Goal: Transaction & Acquisition: Purchase product/service

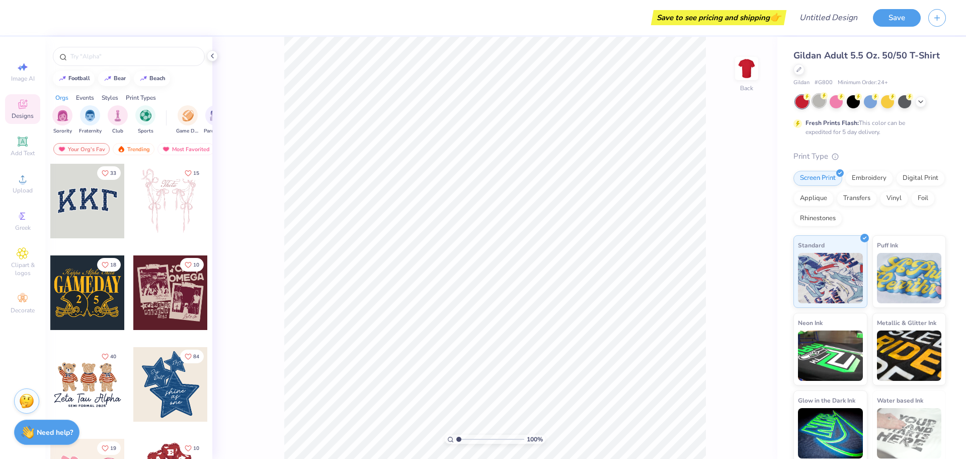
click at [818, 98] on div at bounding box center [819, 100] width 13 height 13
click at [22, 187] on span "Upload" at bounding box center [23, 190] width 20 height 8
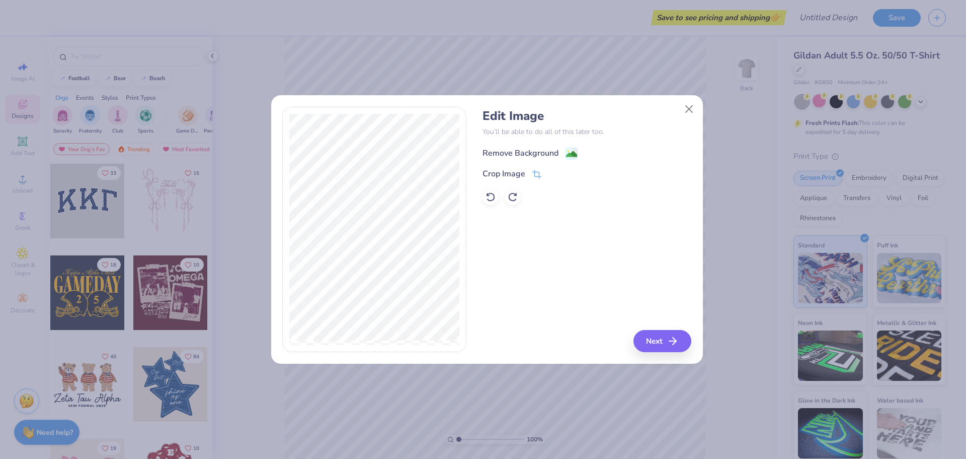
click at [568, 152] on image at bounding box center [571, 153] width 11 height 11
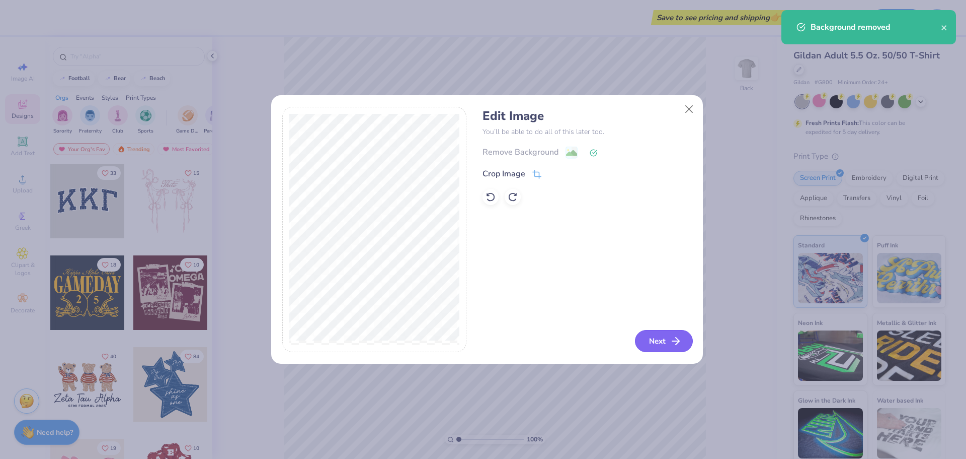
click at [655, 343] on button "Next" at bounding box center [664, 341] width 58 height 22
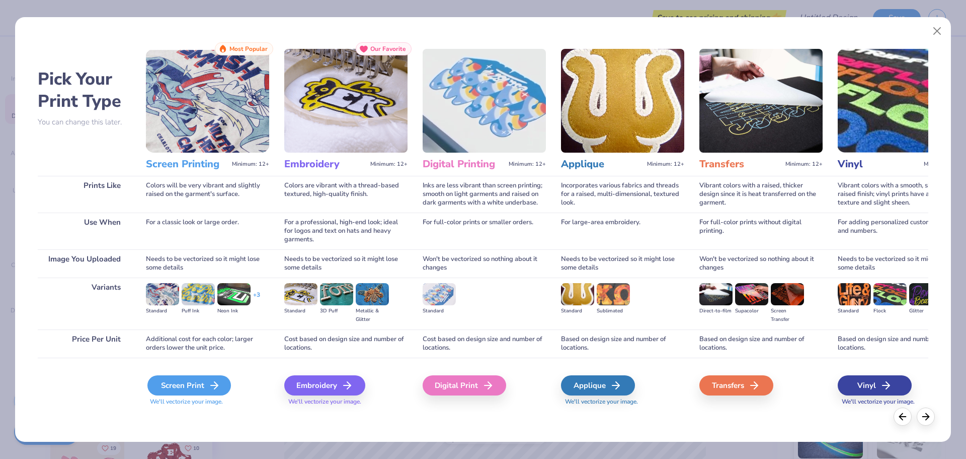
click at [170, 388] on div "Screen Print" at bounding box center [189, 385] width 84 height 20
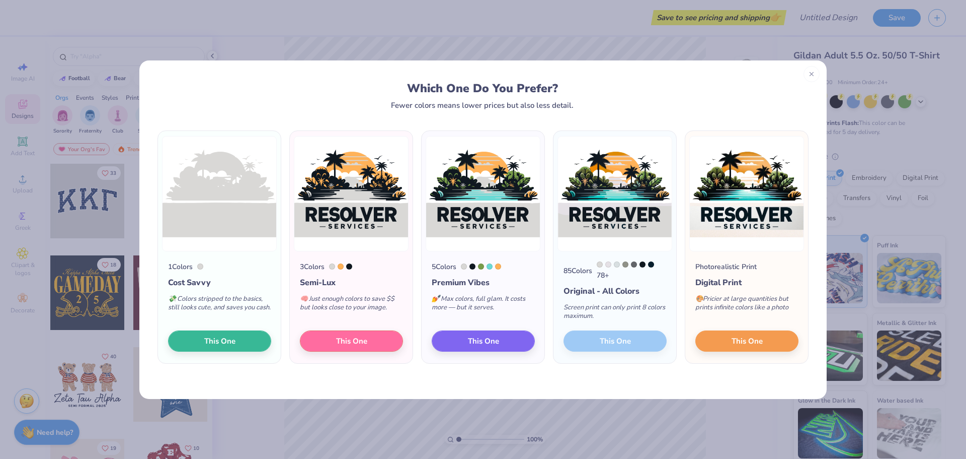
click at [638, 346] on div "85 Colors 78 + Original - All Colors Screen print can only print 8 colors maxim…" at bounding box center [615, 307] width 123 height 112
click at [610, 340] on div "85 Colors 78 + Original - All Colors Screen print can only print 8 colors maxim…" at bounding box center [615, 307] width 123 height 112
click at [592, 340] on div "85 Colors 78 + Original - All Colors Screen print can only print 8 colors maxim…" at bounding box center [615, 307] width 123 height 112
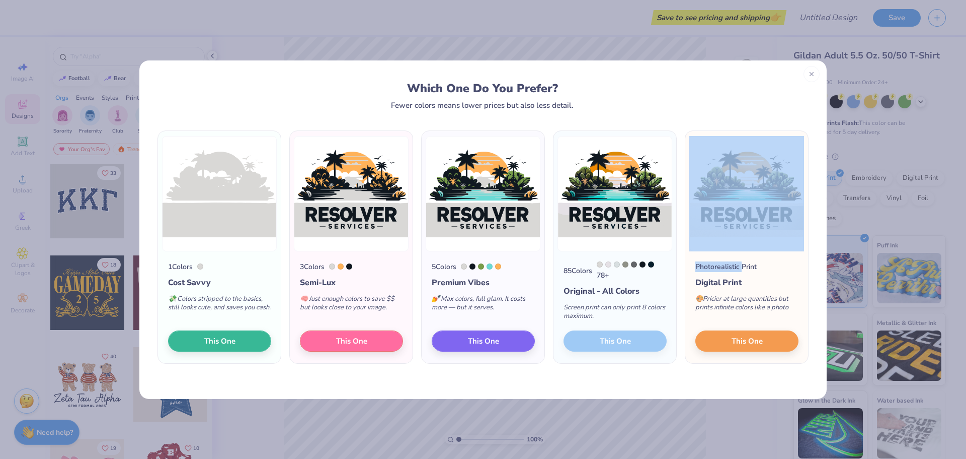
click at [592, 340] on div "85 Colors 78 + Original - All Colors Screen print can only print 8 colors maxim…" at bounding box center [615, 307] width 123 height 112
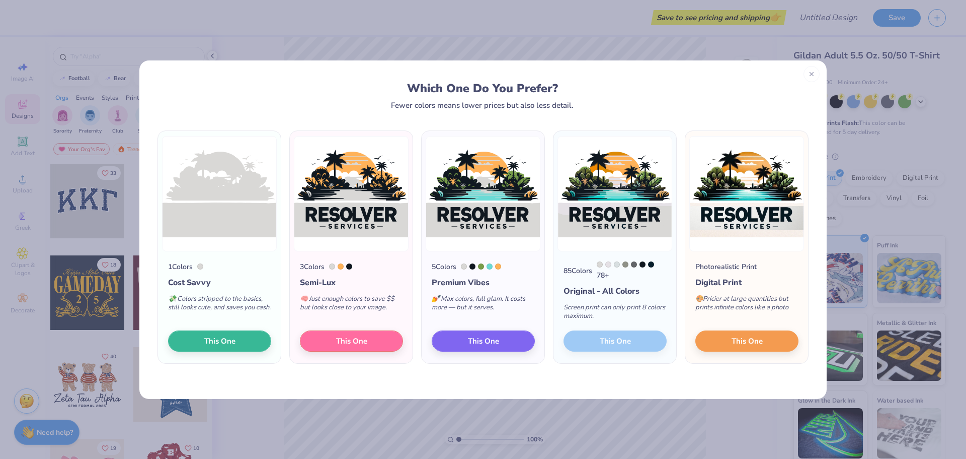
click at [589, 286] on div "Original - All Colors" at bounding box center [615, 291] width 103 height 12
click at [603, 306] on div "Screen print can only print 8 colors maximum." at bounding box center [615, 313] width 103 height 33
click at [601, 277] on div "78 +" at bounding box center [632, 270] width 70 height 19
click at [573, 265] on div "85 Colors" at bounding box center [578, 270] width 29 height 11
drag, startPoint x: 604, startPoint y: 262, endPoint x: 636, endPoint y: 264, distance: 31.2
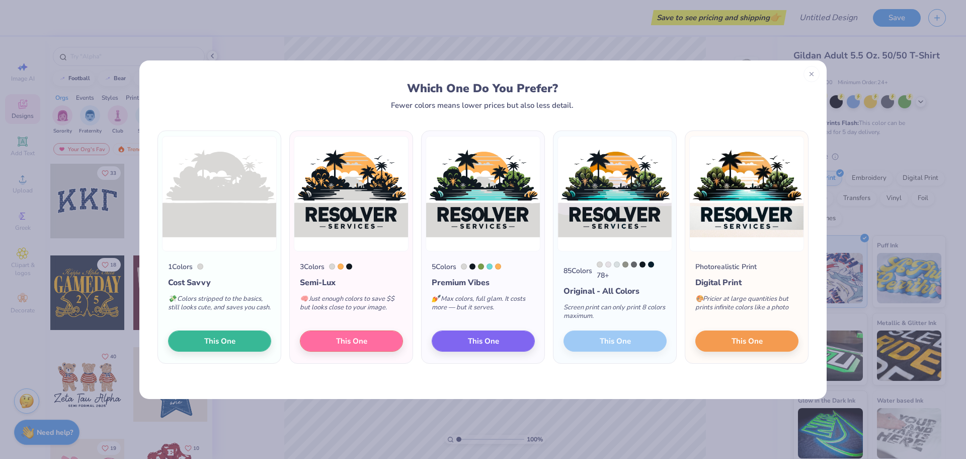
click at [605, 262] on div "78 +" at bounding box center [632, 270] width 70 height 19
click at [646, 264] on div at bounding box center [643, 264] width 6 height 6
drag, startPoint x: 648, startPoint y: 264, endPoint x: 586, endPoint y: 265, distance: 62.4
click at [591, 265] on div "85 Colors 78 +" at bounding box center [615, 270] width 103 height 19
drag, startPoint x: 590, startPoint y: 292, endPoint x: 599, endPoint y: 293, distance: 9.1
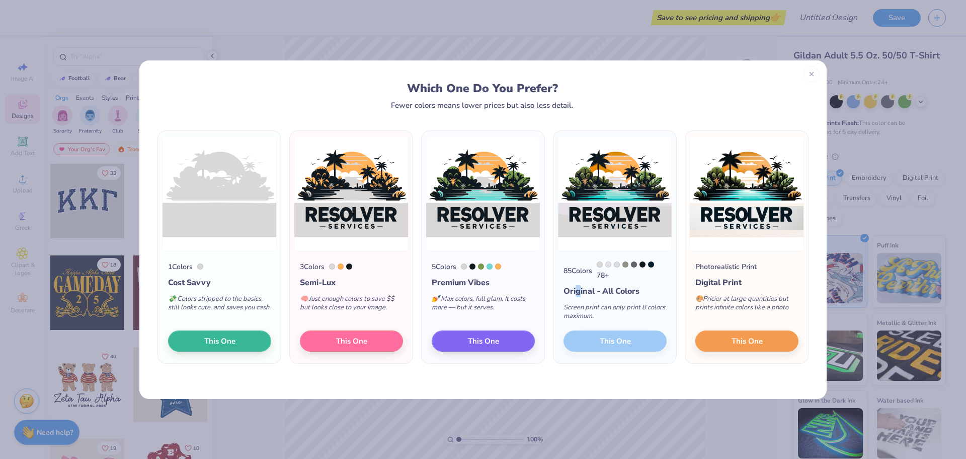
click at [593, 293] on div "Original - All Colors" at bounding box center [615, 291] width 103 height 12
drag, startPoint x: 622, startPoint y: 288, endPoint x: 629, endPoint y: 288, distance: 7.5
click at [626, 288] on div "Original - All Colors" at bounding box center [615, 291] width 103 height 12
drag, startPoint x: 638, startPoint y: 288, endPoint x: 542, endPoint y: 290, distance: 96.7
click at [545, 290] on div "1 Colors Cost Savvy 💸 Colors stripped to the basics, still looks cute, and save…" at bounding box center [483, 247] width 655 height 234
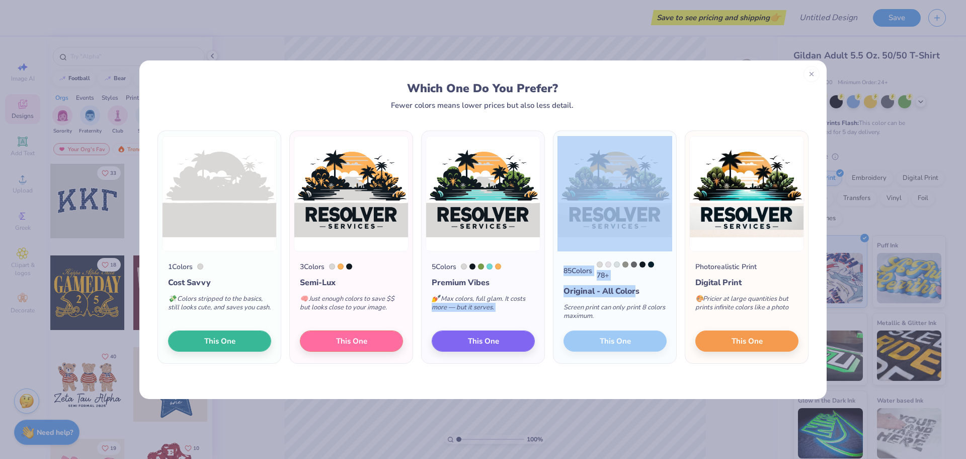
click at [507, 280] on div "Premium Vibes" at bounding box center [483, 282] width 103 height 12
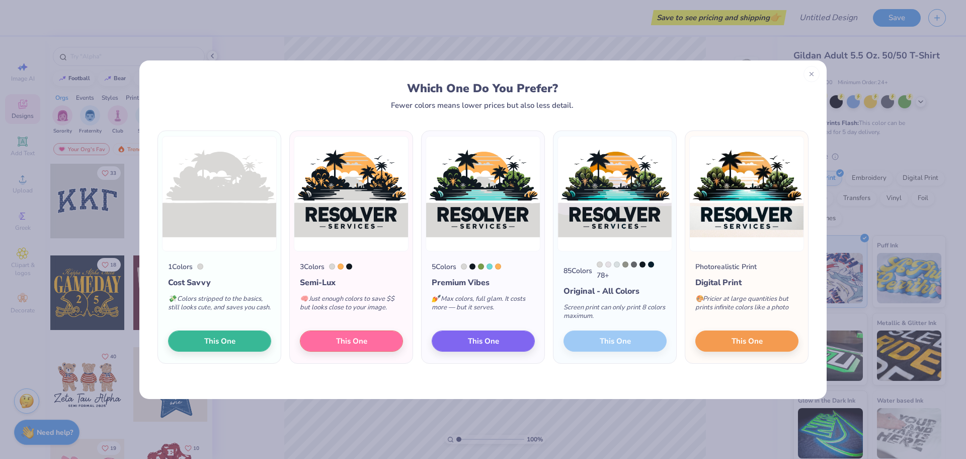
click at [517, 264] on div "5 Colors" at bounding box center [483, 266] width 103 height 11
click at [520, 338] on button "This One" at bounding box center [483, 339] width 103 height 21
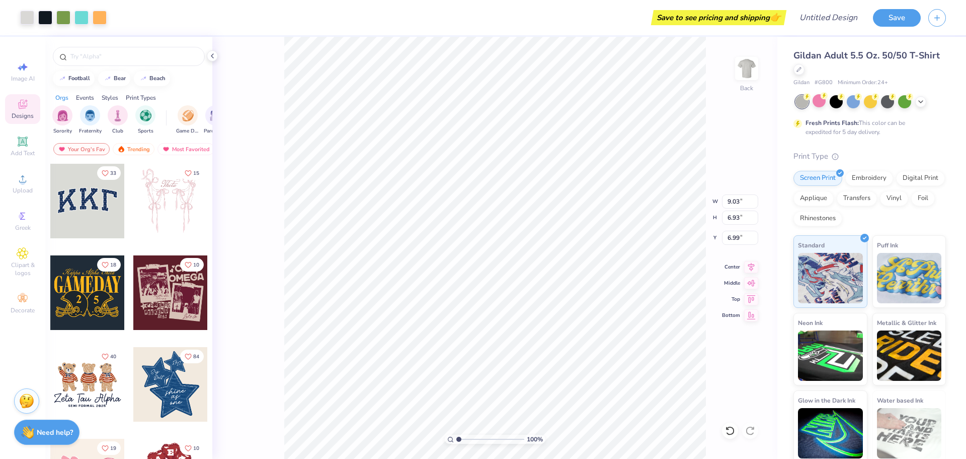
type input "9.03"
type input "6.93"
type input "2.05"
type input "6.98"
type input "5.36"
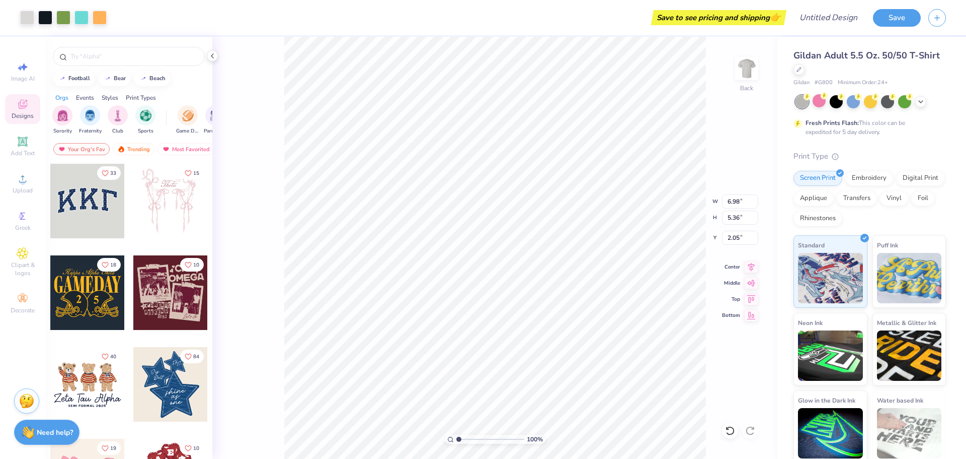
type input "2.35"
type input "6.15"
type input "4.72"
type input "2.71"
click at [922, 99] on icon at bounding box center [921, 101] width 8 height 8
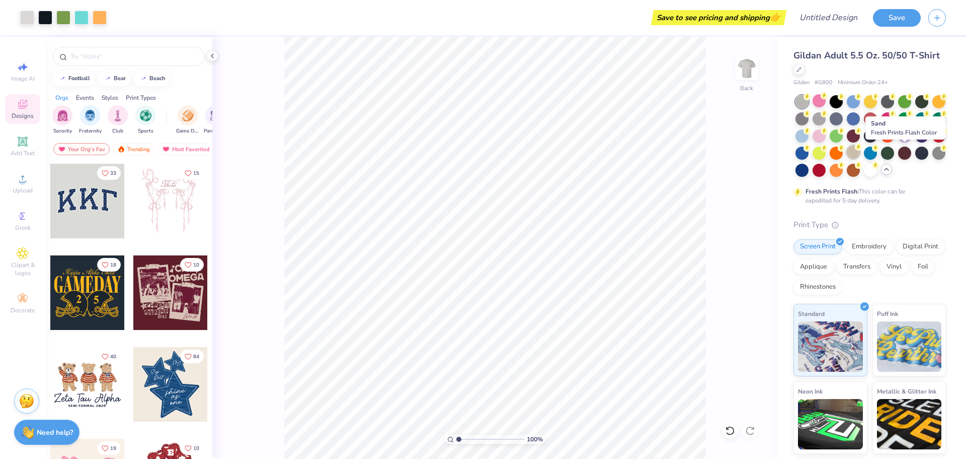
click at [860, 150] on div at bounding box center [853, 151] width 13 height 13
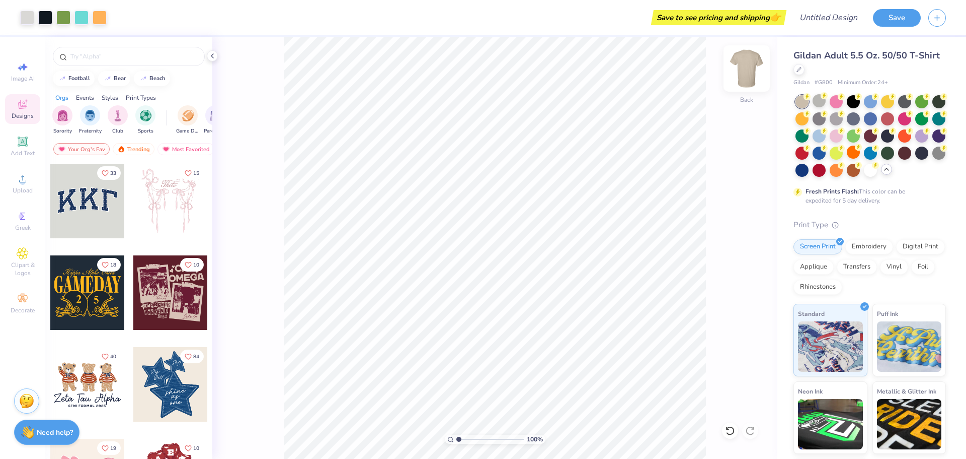
click at [743, 83] on img at bounding box center [747, 68] width 40 height 40
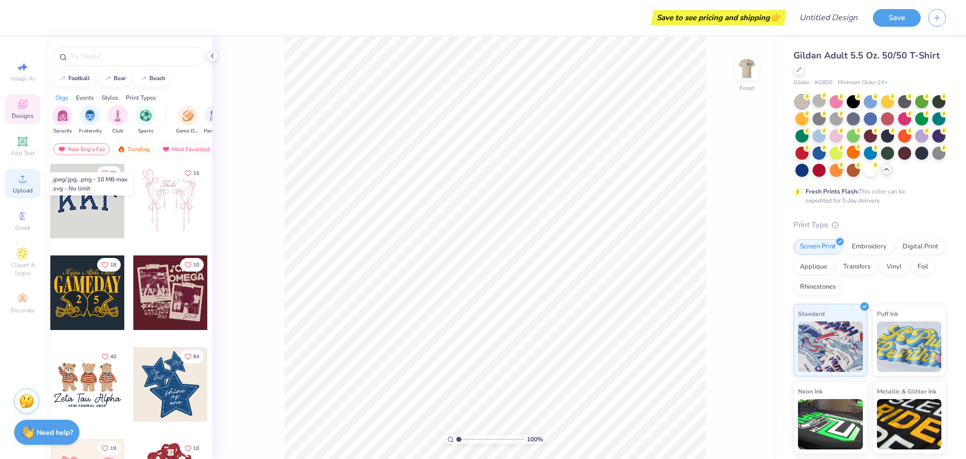
click at [17, 187] on span "Upload" at bounding box center [23, 190] width 20 height 8
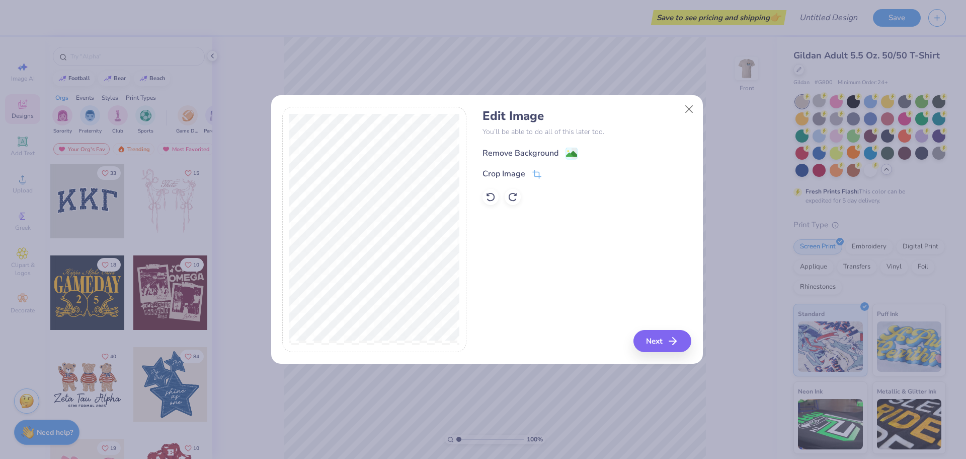
click at [562, 150] on div "Remove Background" at bounding box center [530, 153] width 95 height 13
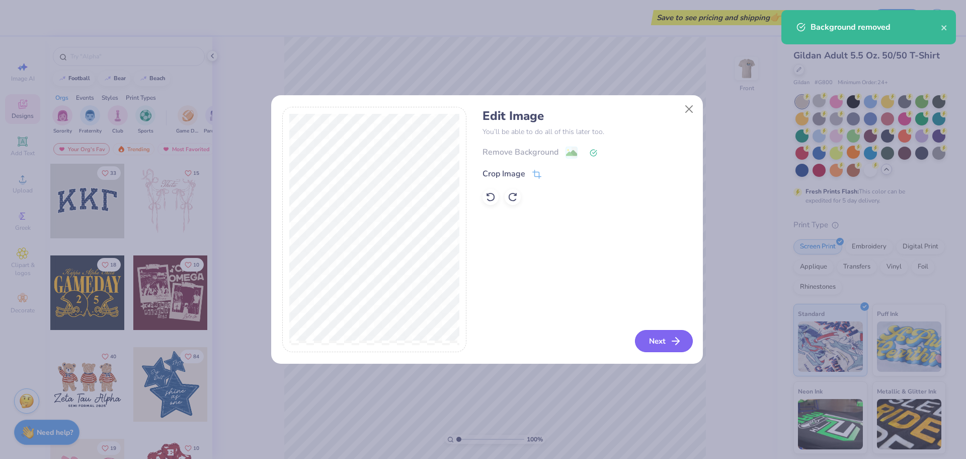
click at [672, 343] on icon "button" at bounding box center [676, 341] width 12 height 12
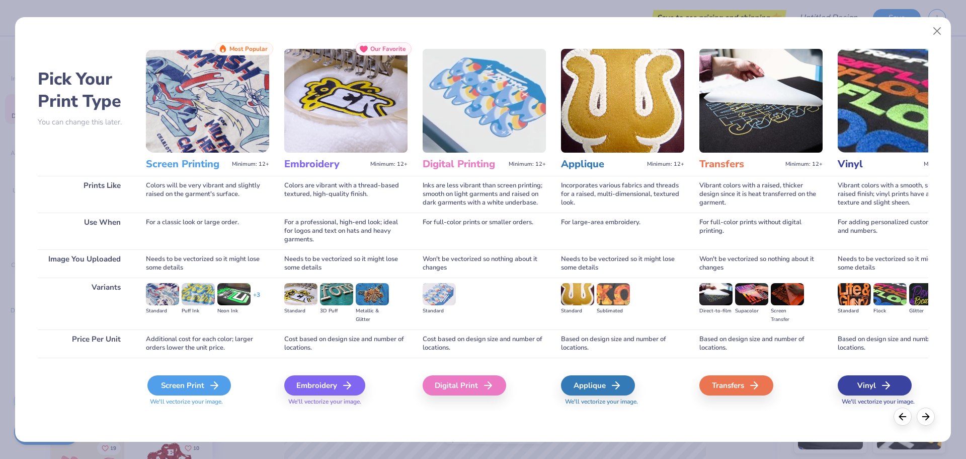
click at [166, 389] on div "Screen Print" at bounding box center [189, 385] width 84 height 20
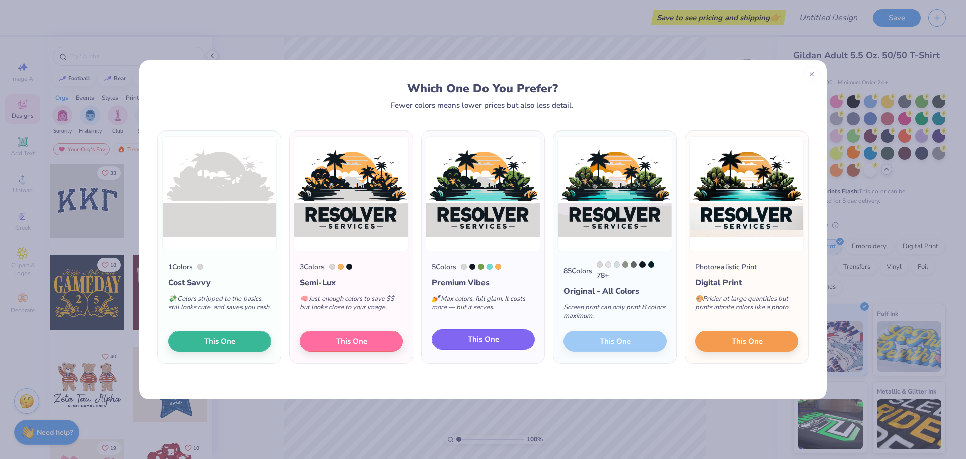
click at [507, 348] on button "This One" at bounding box center [483, 339] width 103 height 21
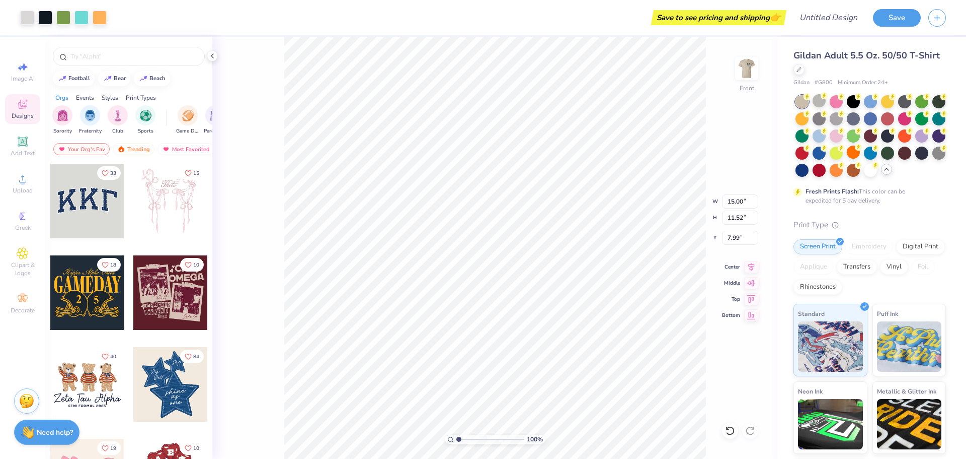
type input "11.43"
type input "8.78"
type input "3.30"
click at [754, 263] on icon at bounding box center [751, 265] width 7 height 9
click at [748, 266] on icon at bounding box center [751, 265] width 14 height 12
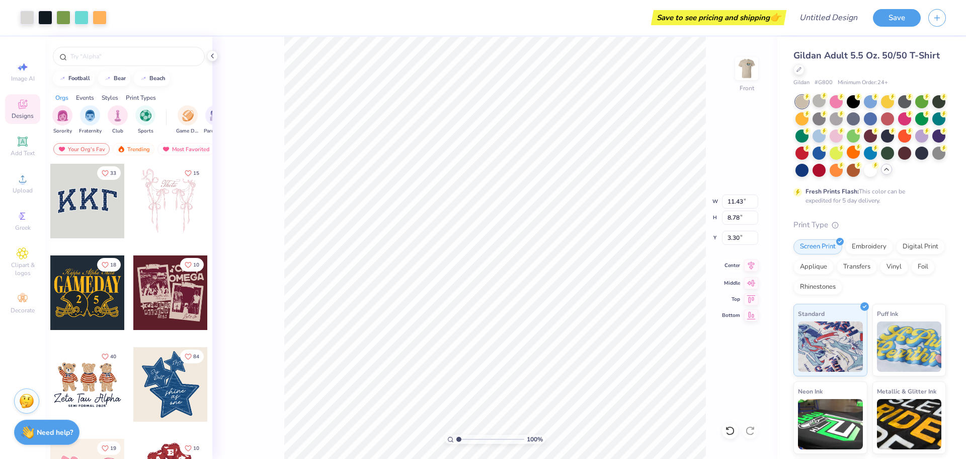
click at [749, 266] on icon at bounding box center [751, 265] width 14 height 12
click at [752, 282] on icon at bounding box center [751, 281] width 9 height 7
click at [750, 298] on icon at bounding box center [751, 297] width 14 height 12
type input "0.50"
type input "3.00"
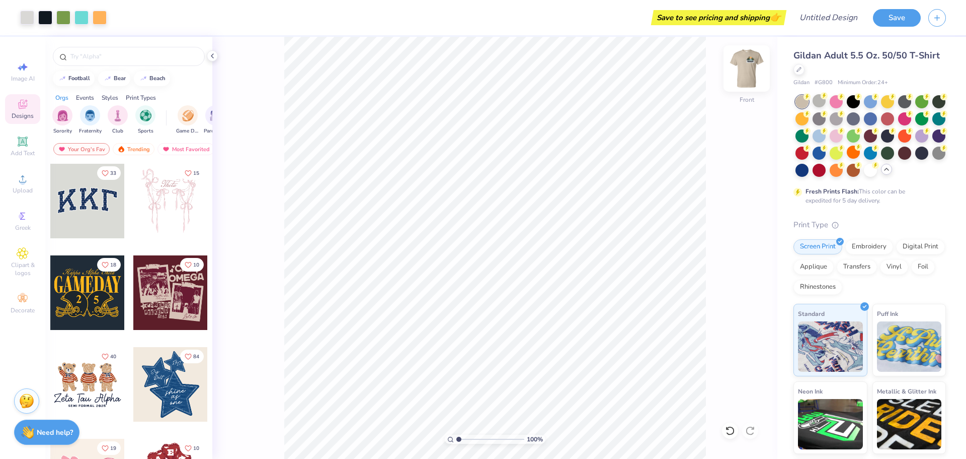
click at [745, 86] on img at bounding box center [747, 68] width 40 height 40
click at [750, 88] on div "Back" at bounding box center [746, 75] width 23 height 36
click at [745, 95] on div "Front" at bounding box center [747, 99] width 15 height 9
click at [911, 15] on button "Save" at bounding box center [897, 17] width 48 height 18
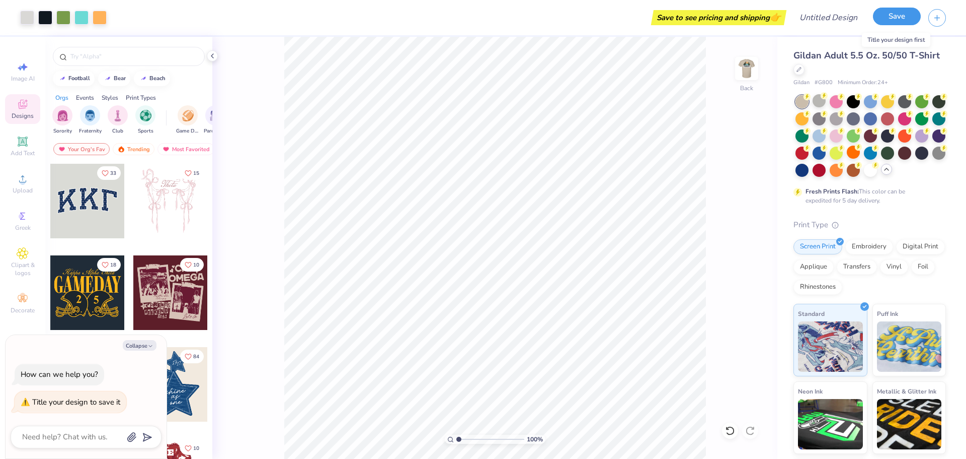
click at [902, 19] on button "Save" at bounding box center [897, 17] width 48 height 18
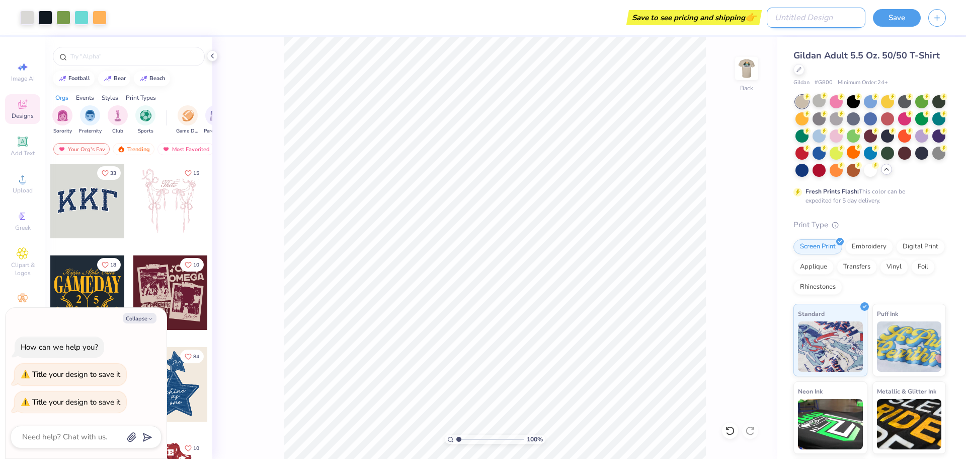
type textarea "x"
click at [843, 20] on input "Design Title" at bounding box center [816, 18] width 99 height 20
type input "R"
type textarea "x"
type input "Re"
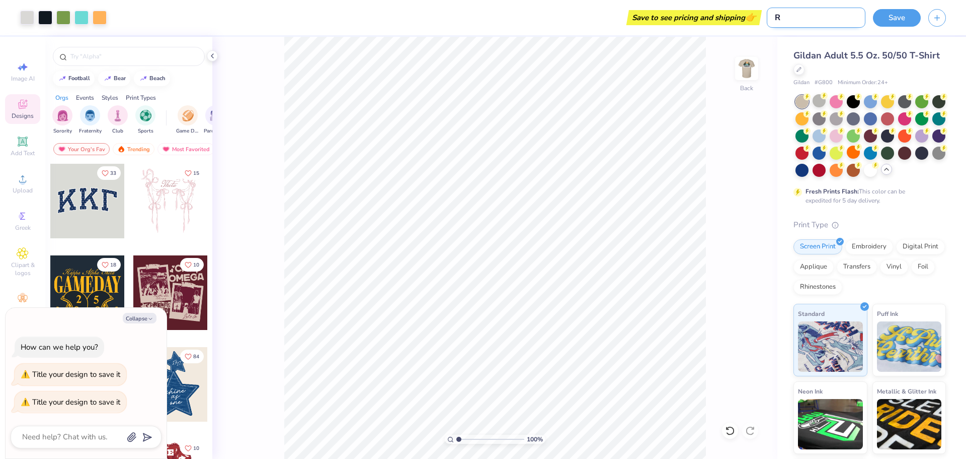
type textarea "x"
type input "Res"
type textarea "x"
type input "Reso"
type textarea "x"
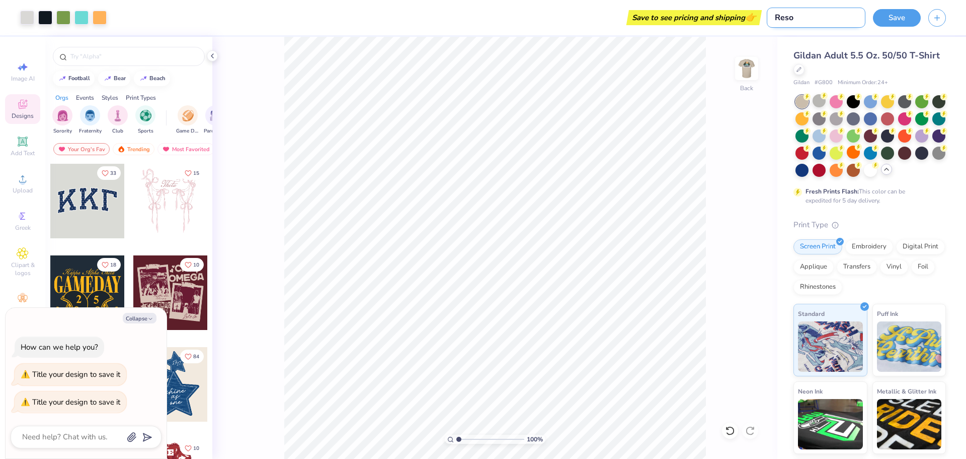
type input "Resol"
type textarea "x"
type input "Resolv"
type textarea "x"
type input "Resolver"
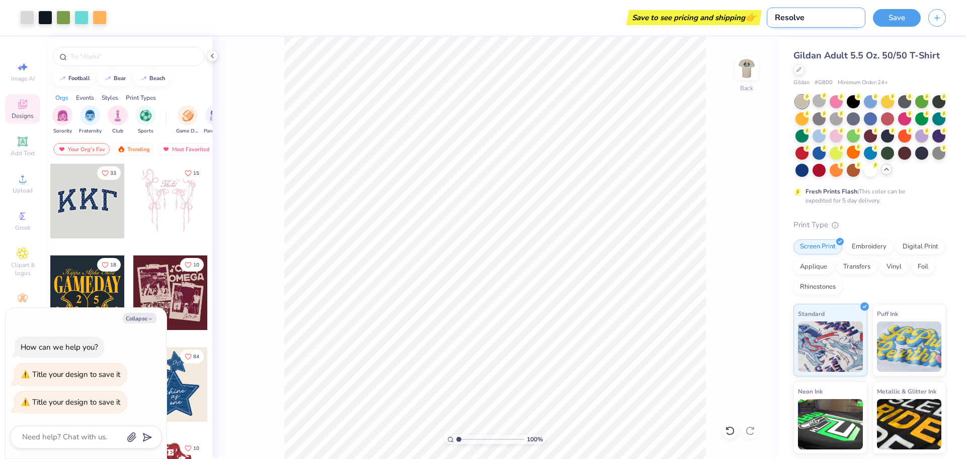
type textarea "x"
type input "Resolver"
click at [879, 22] on button "Save" at bounding box center [897, 17] width 48 height 18
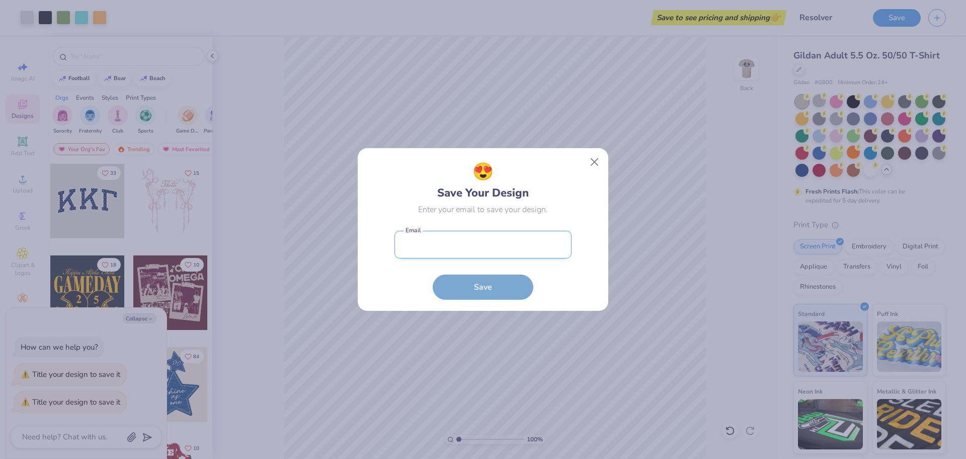
click at [441, 254] on input "email" at bounding box center [483, 245] width 177 height 28
type input "[EMAIL_ADDRESS][DOMAIN_NAME]"
click at [457, 297] on button "Save" at bounding box center [483, 284] width 101 height 25
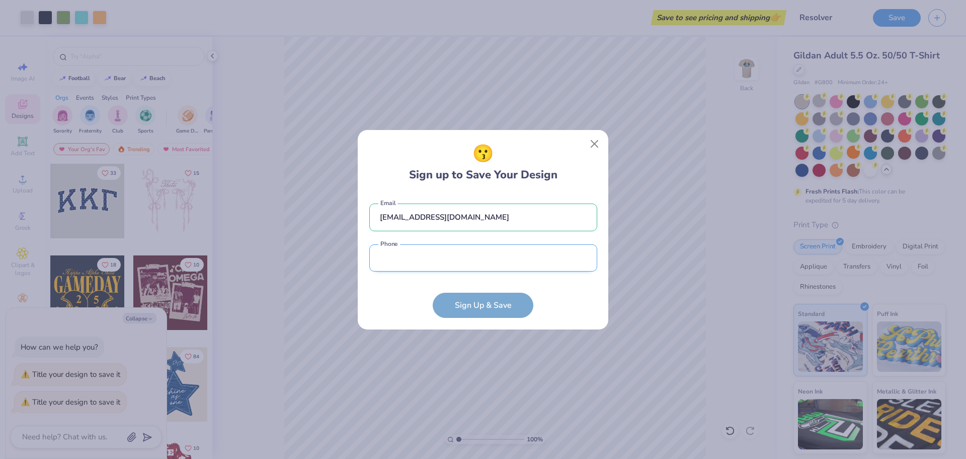
click at [483, 260] on input "tel" at bounding box center [483, 258] width 228 height 28
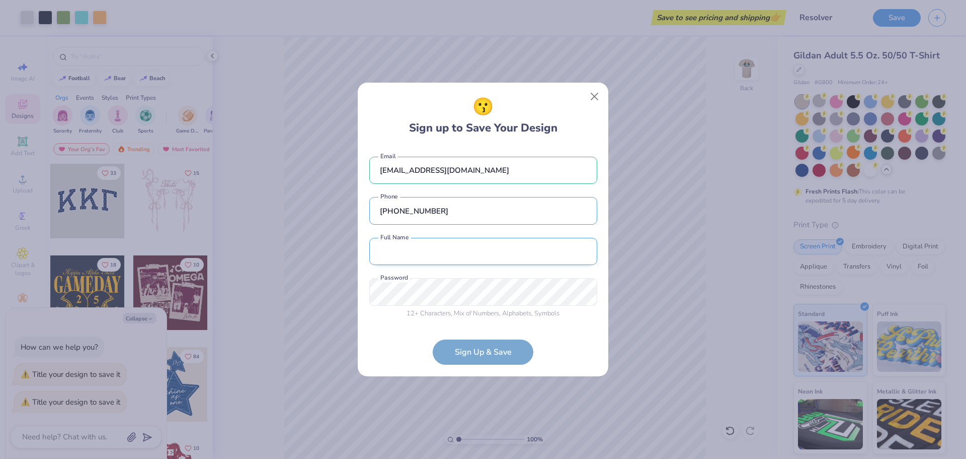
type input "[PHONE_NUMBER]"
click at [472, 264] on input "text" at bounding box center [483, 252] width 228 height 28
type input "Mairim [GEOGRAPHIC_DATA]"
click at [486, 354] on form "[EMAIL_ADDRESS][DOMAIN_NAME] Email [PHONE_NUMBER] Phone [PERSON_NAME] [GEOGRAPH…" at bounding box center [483, 255] width 228 height 218
click at [340, 286] on div "😗 Sign up to Save Your Design [EMAIL_ADDRESS][DOMAIN_NAME] Email [PHONE_NUMBER]…" at bounding box center [483, 229] width 966 height 459
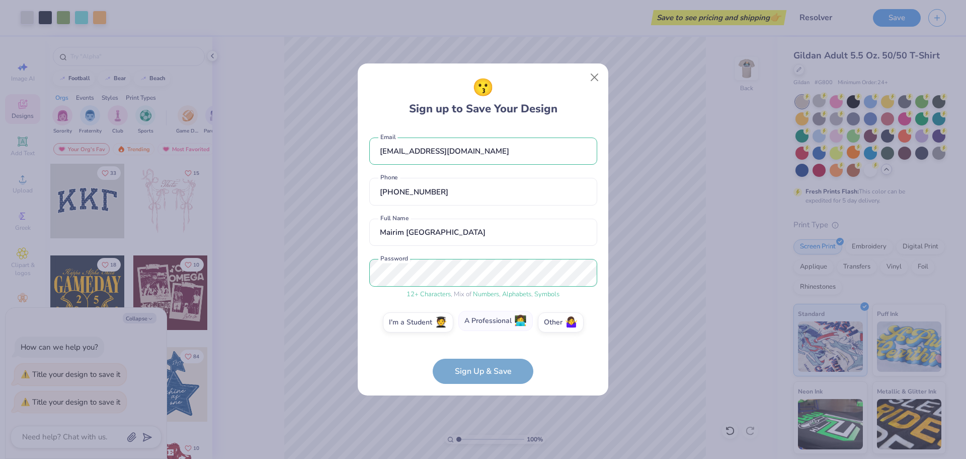
click at [502, 324] on label "A Professional 👩‍💻" at bounding box center [496, 321] width 74 height 20
click at [487, 324] on input "A Professional 👩‍💻" at bounding box center [483, 325] width 7 height 7
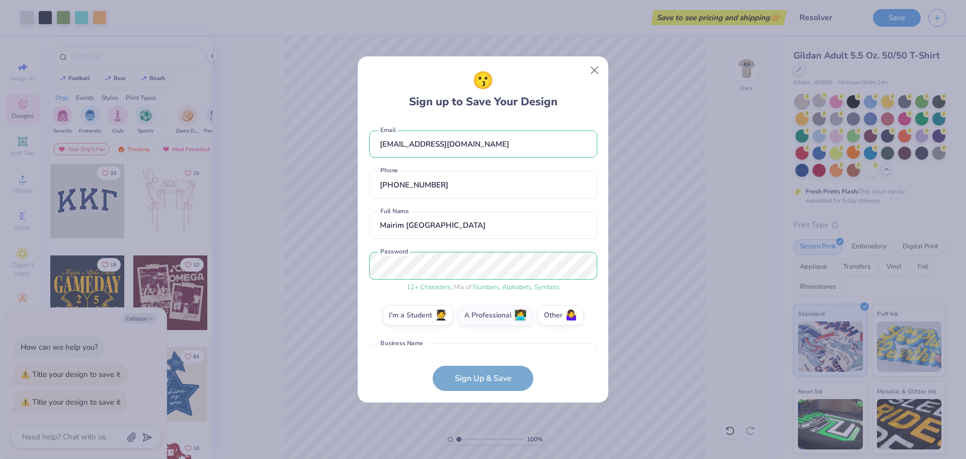
scroll to position [67, 0]
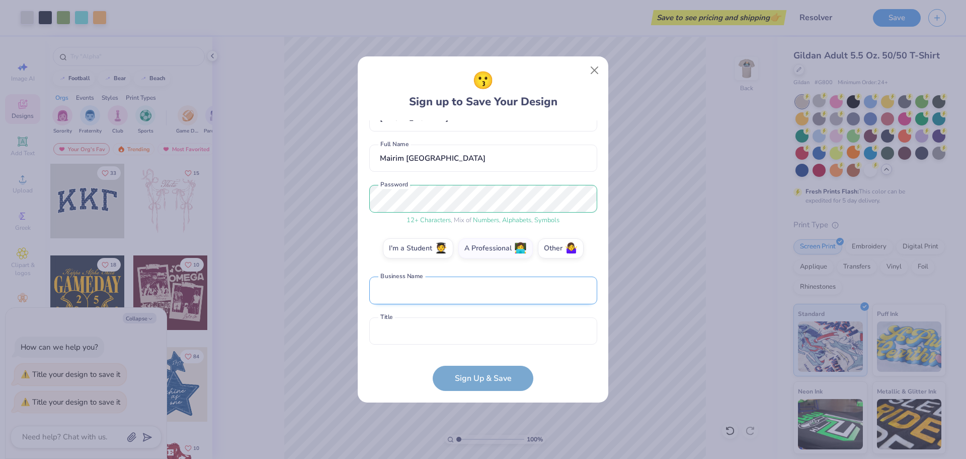
click at [430, 300] on input "text" at bounding box center [483, 290] width 228 height 28
type input "Resolver Services, LLC"
click at [447, 326] on input "text" at bounding box center [483, 331] width 228 height 28
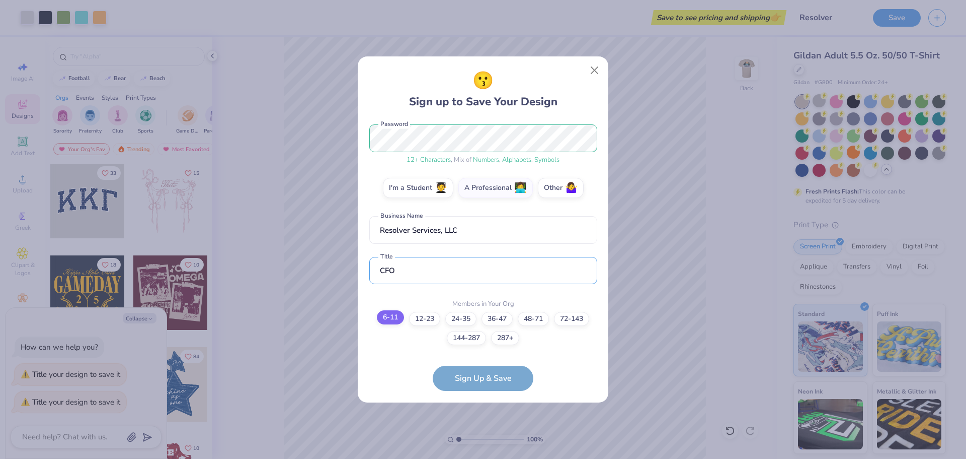
type input "CFO"
click at [387, 317] on label "6-11" at bounding box center [390, 317] width 27 height 14
click at [480, 452] on input "6-11" at bounding box center [483, 455] width 7 height 7
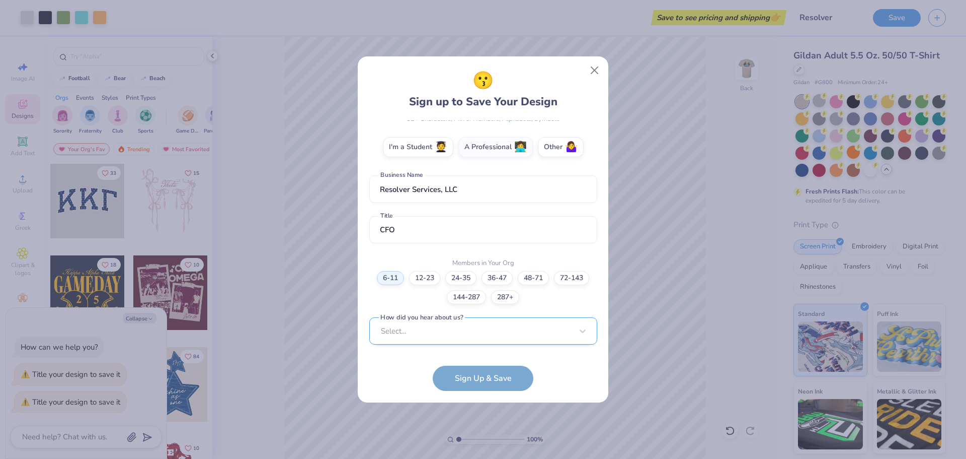
click at [481, 336] on div "Select..." at bounding box center [483, 331] width 228 height 28
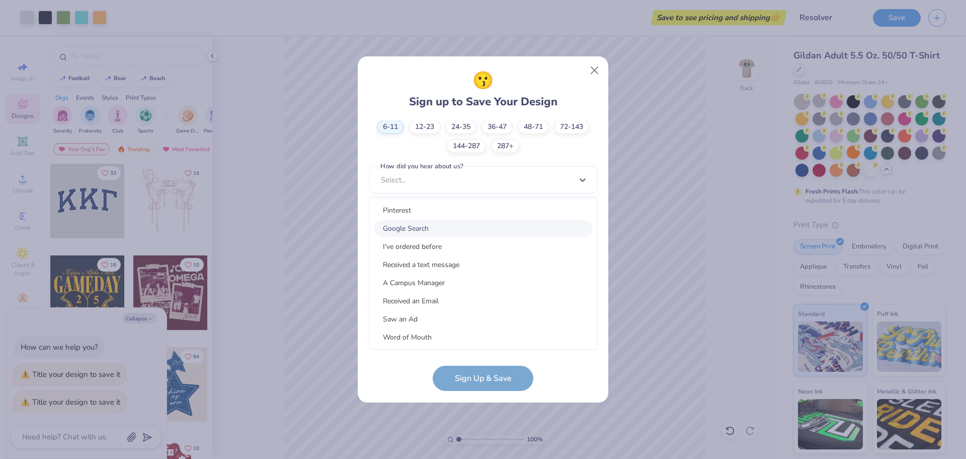
click at [418, 230] on div "Google Search" at bounding box center [483, 228] width 219 height 17
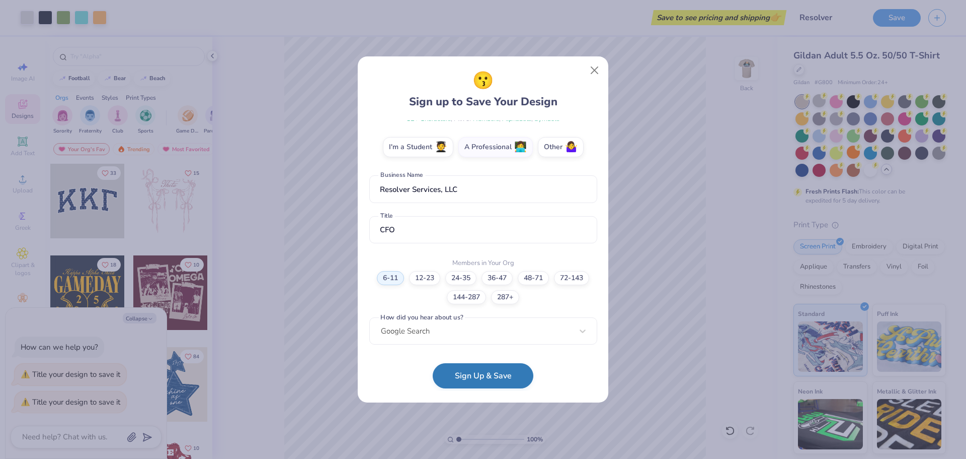
click at [486, 377] on button "Sign Up & Save" at bounding box center [483, 375] width 101 height 25
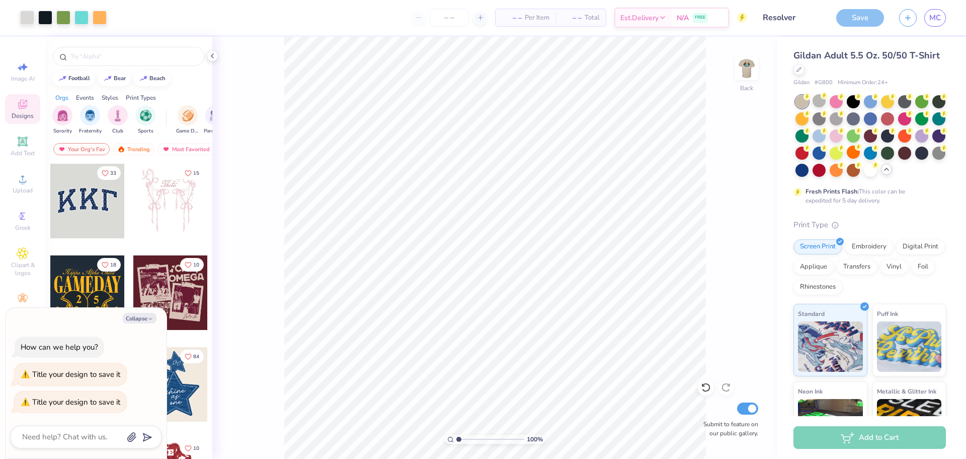
type textarea "x"
click at [440, 15] on input "number" at bounding box center [449, 18] width 39 height 18
click at [479, 16] on icon at bounding box center [480, 17] width 7 height 7
type input "12"
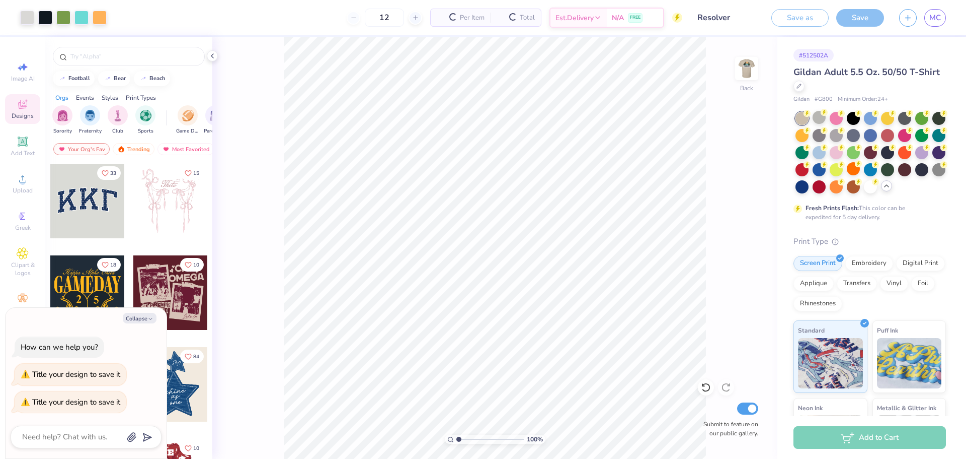
type textarea "x"
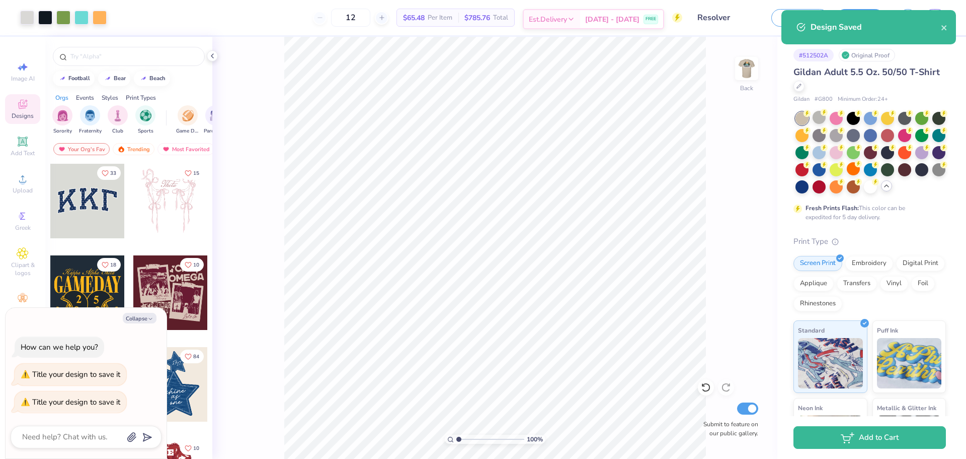
click at [567, 18] on span "Est. Delivery" at bounding box center [548, 19] width 38 height 11
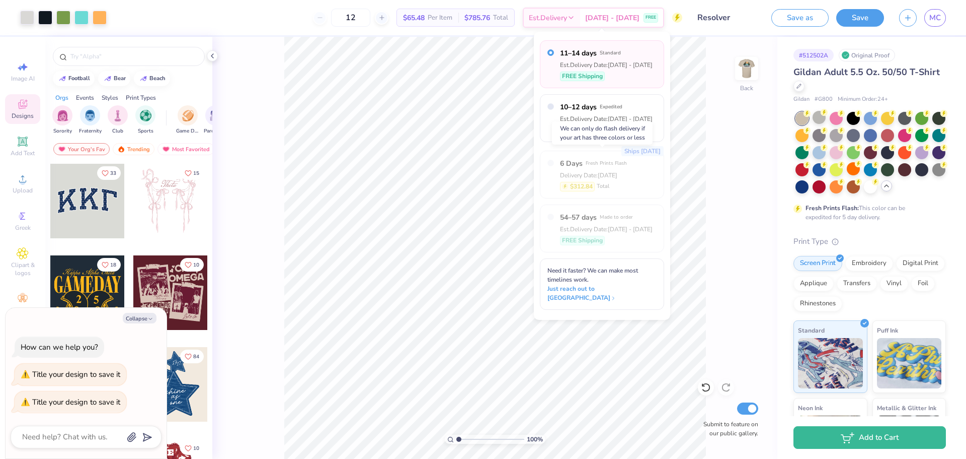
click at [571, 168] on span "6 Days" at bounding box center [571, 163] width 23 height 11
click at [594, 183] on div "$312.84" at bounding box center [577, 187] width 35 height 10
click at [570, 172] on div "Delivery Date: [DATE]" at bounding box center [593, 175] width 67 height 9
click at [337, 16] on div "12" at bounding box center [350, 18] width 75 height 18
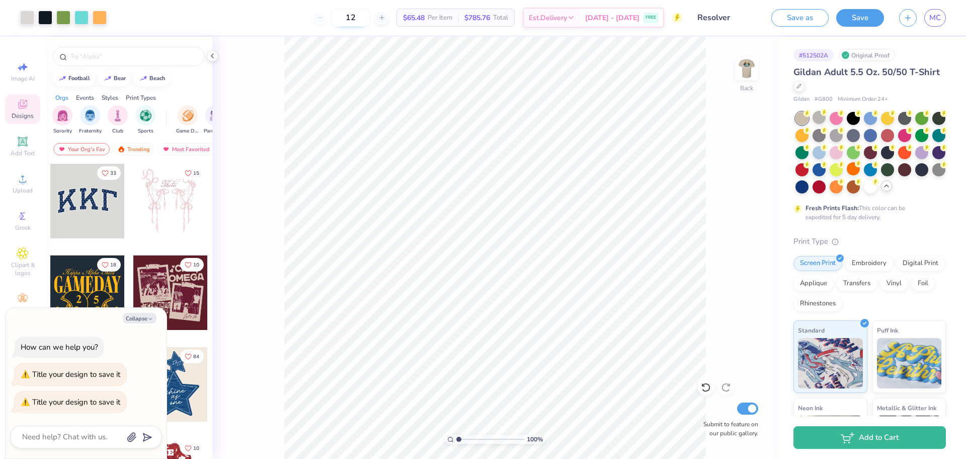
click at [359, 14] on input "12" at bounding box center [350, 18] width 39 height 18
click at [386, 17] on icon at bounding box center [381, 17] width 7 height 7
click at [324, 18] on icon at bounding box center [320, 17] width 7 height 7
type input "12"
